Goal: Task Accomplishment & Management: Use online tool/utility

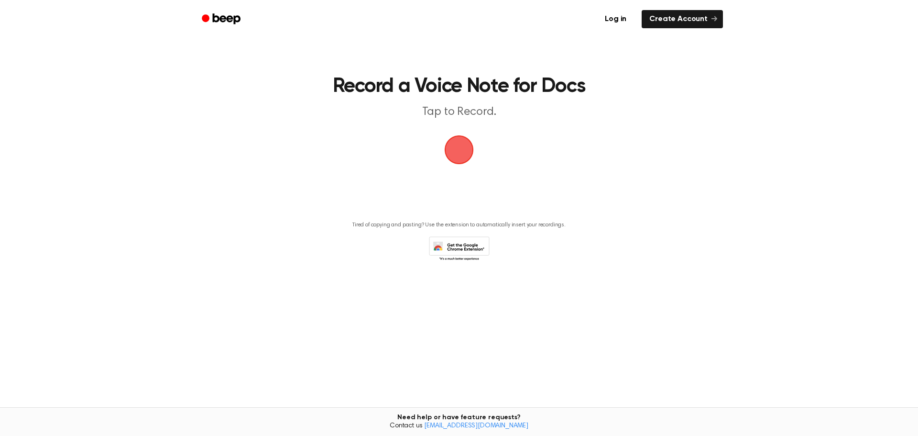
click at [462, 150] on span "button" at bounding box center [459, 149] width 27 height 27
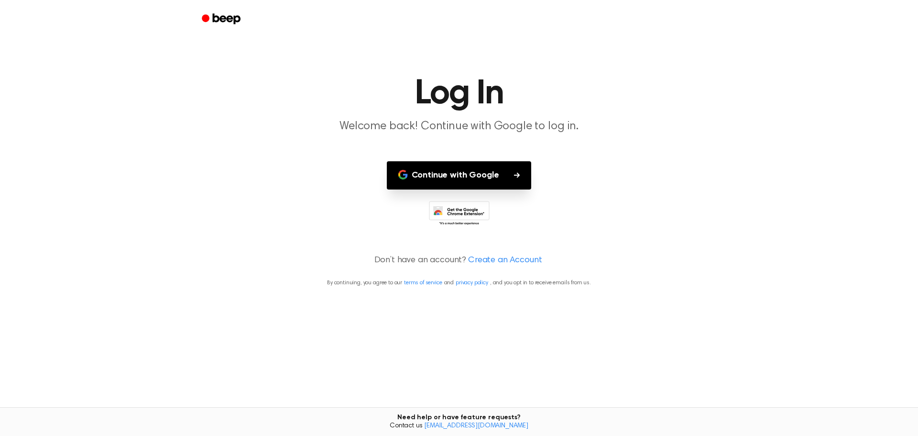
click at [514, 176] on icon "button" at bounding box center [517, 175] width 6 height 6
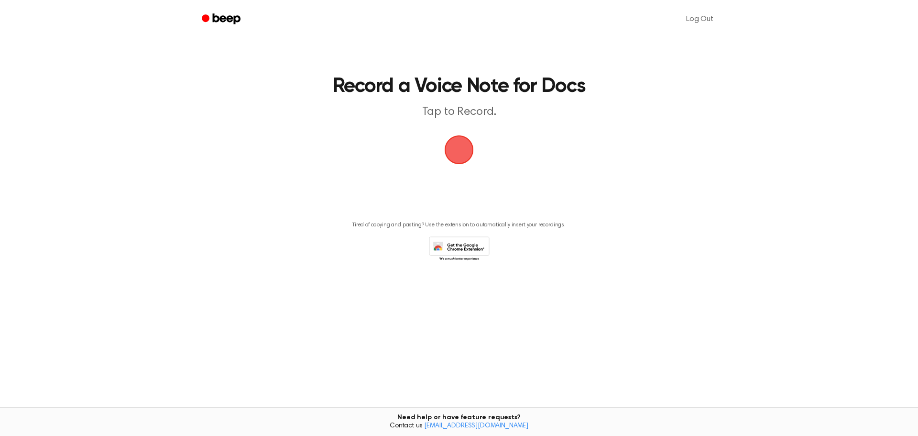
click at [459, 147] on span "button" at bounding box center [459, 149] width 31 height 31
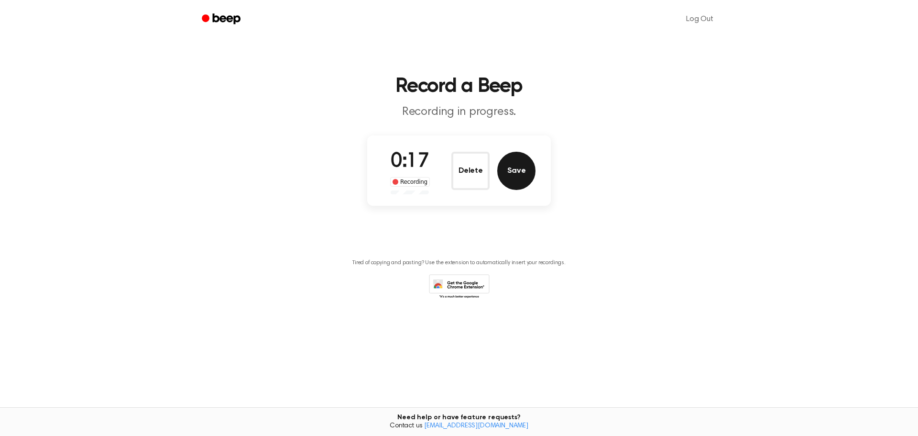
click at [515, 179] on button "Save" at bounding box center [516, 171] width 38 height 38
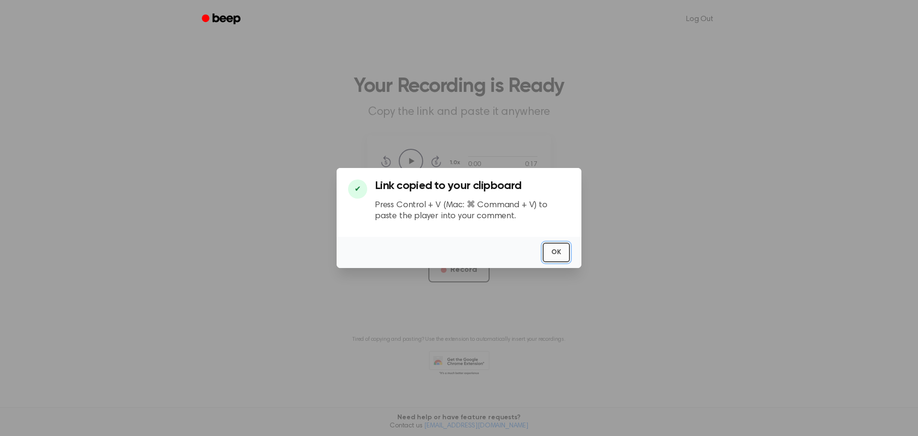
click at [553, 253] on button "OK" at bounding box center [556, 253] width 27 height 20
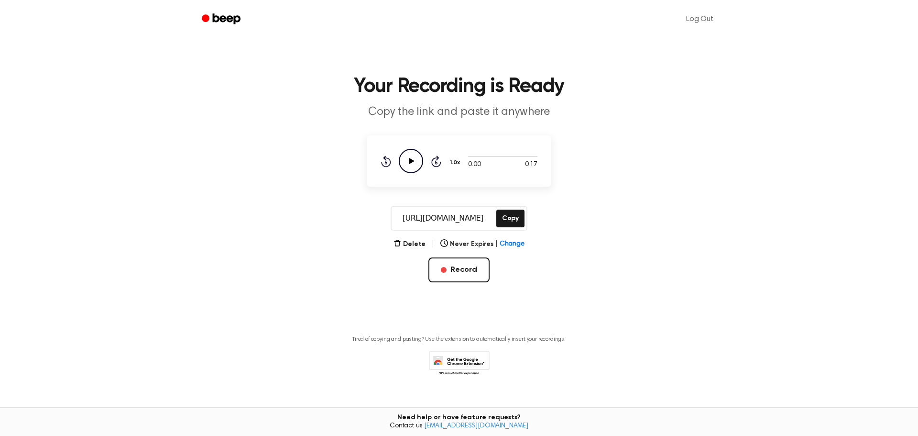
click at [415, 162] on icon "Play Audio" at bounding box center [411, 161] width 24 height 24
click at [636, 331] on div "Tired of copying and pasting? Use the extension to automatically insert your re…" at bounding box center [458, 352] width 895 height 49
click at [507, 245] on span "Change" at bounding box center [512, 244] width 25 height 10
click at [561, 287] on main "Your Recording is Ready Copy the link and paste it anywhere 0:17 0:17 Your brow…" at bounding box center [459, 202] width 918 height 404
click at [230, 20] on icon "Beep" at bounding box center [222, 19] width 41 height 14
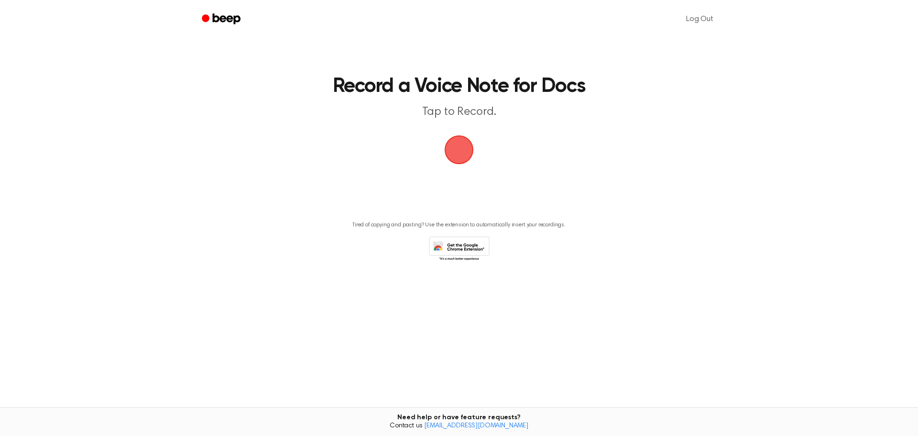
click at [463, 146] on span "button" at bounding box center [459, 149] width 45 height 45
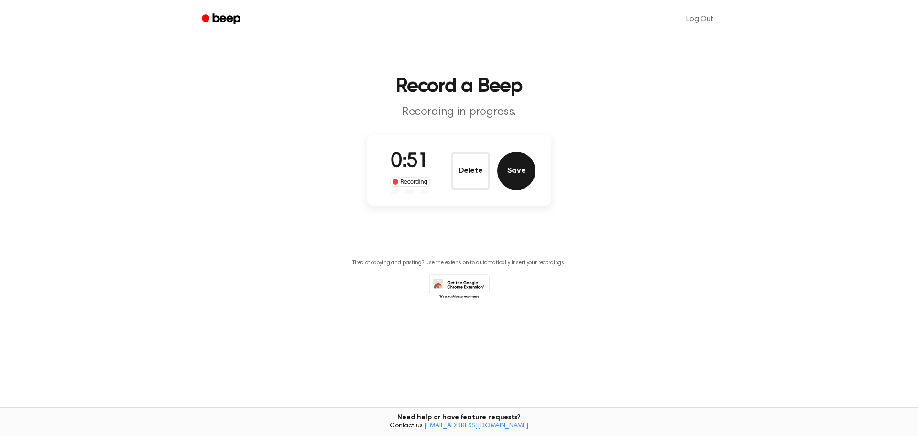
click at [522, 171] on button "Save" at bounding box center [516, 171] width 38 height 38
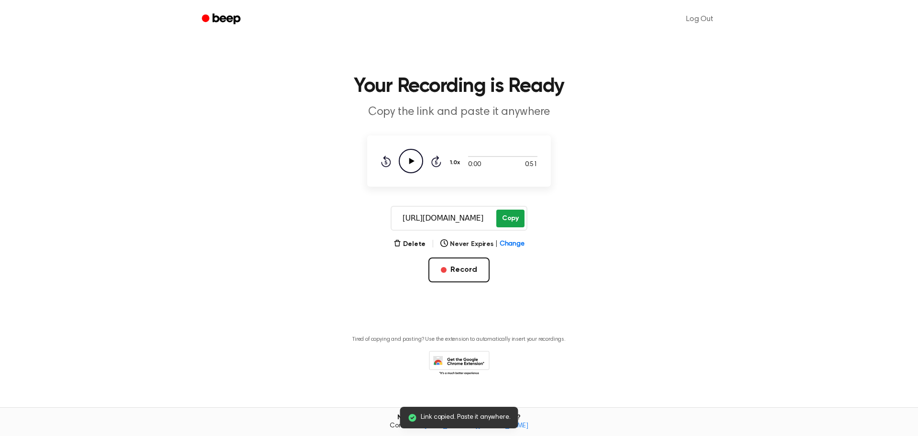
click at [508, 221] on button "Copy" at bounding box center [511, 219] width 28 height 18
click at [510, 244] on span "Change" at bounding box center [512, 244] width 25 height 10
click at [561, 292] on main "Link copied. Paste it anywhere. Your Recording is Ready Copy the link and paste…" at bounding box center [459, 202] width 918 height 404
click at [515, 218] on button "Copy" at bounding box center [511, 219] width 28 height 18
